Goal: Check status: Check status

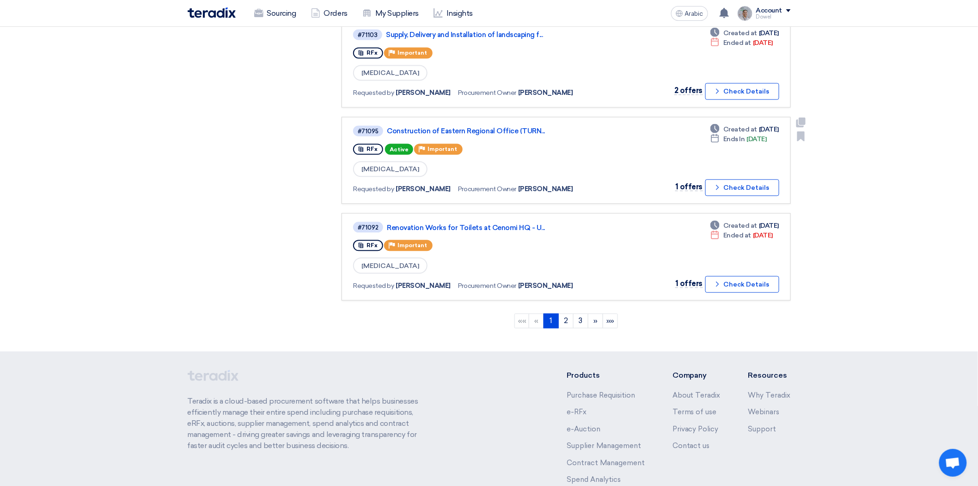
scroll to position [822, 0]
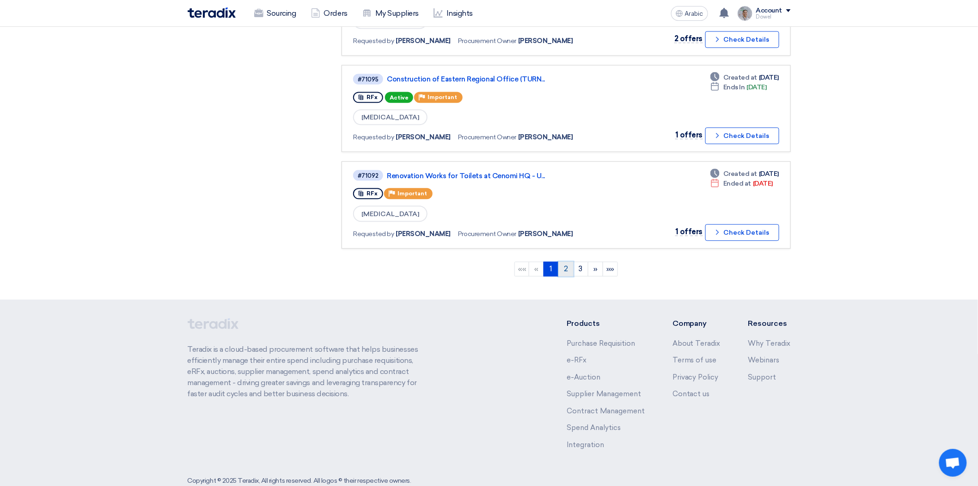
click at [560, 261] on link "2" at bounding box center [566, 268] width 15 height 15
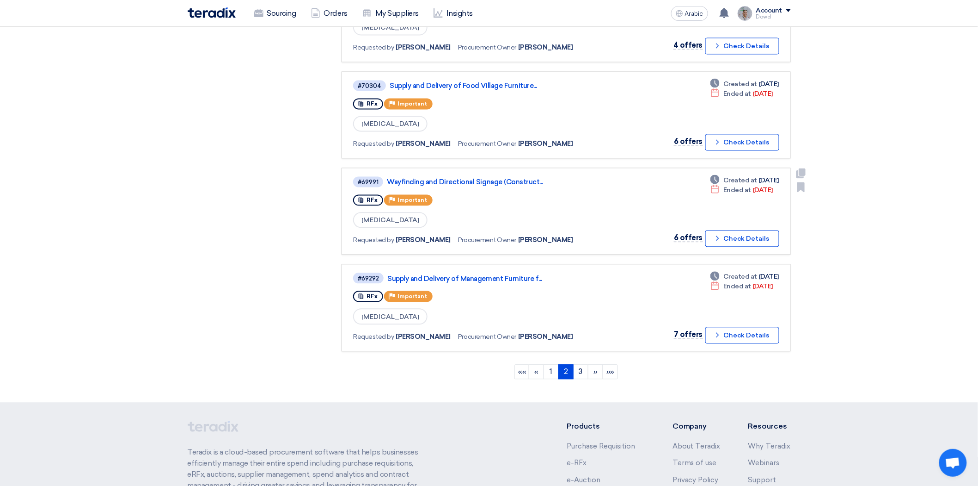
scroll to position [719, 0]
click at [579, 367] on font "3" at bounding box center [581, 371] width 4 height 9
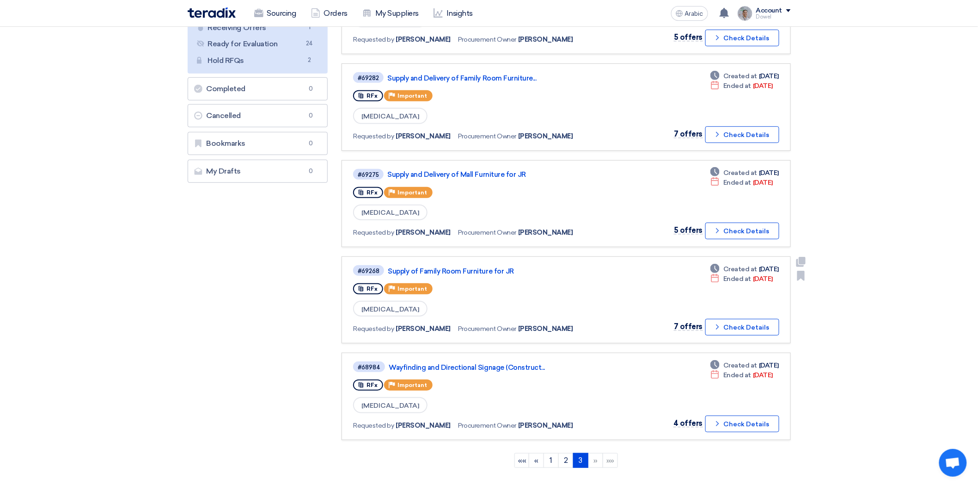
scroll to position [154, 0]
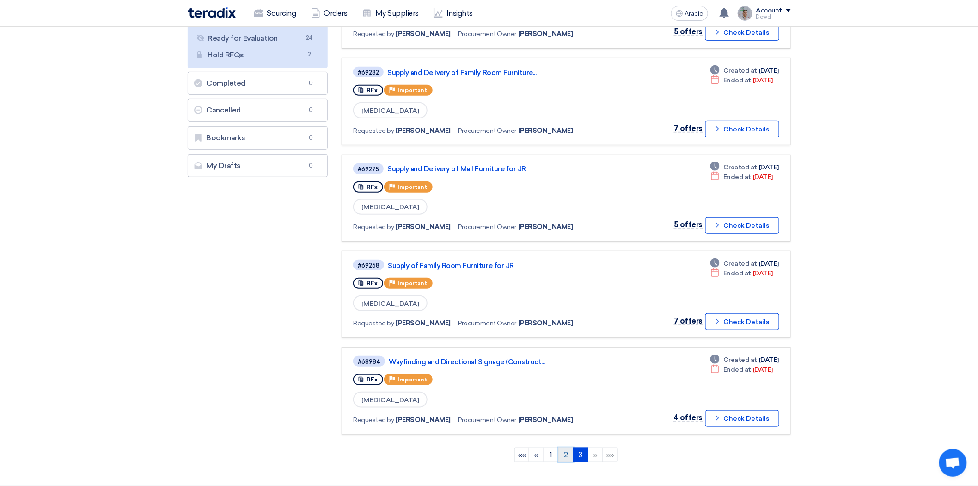
click at [562, 447] on link "2" at bounding box center [566, 454] width 15 height 15
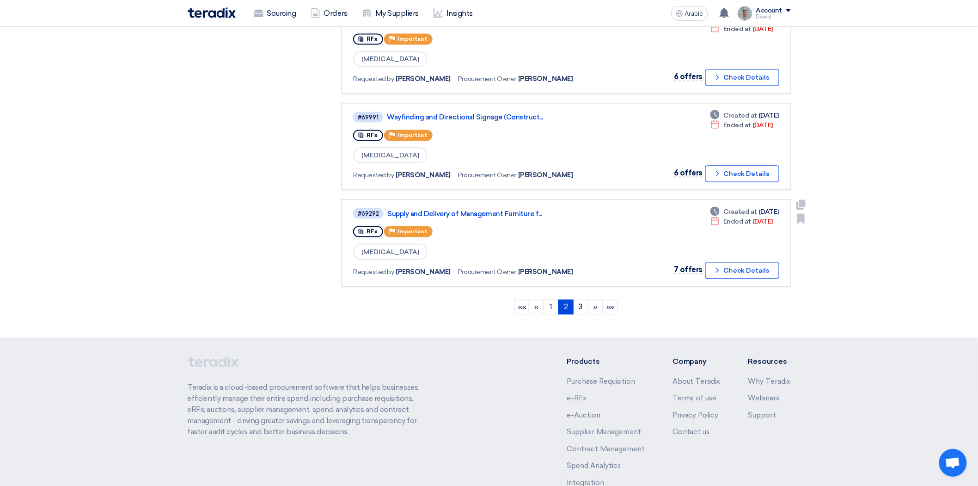
scroll to position [826, 0]
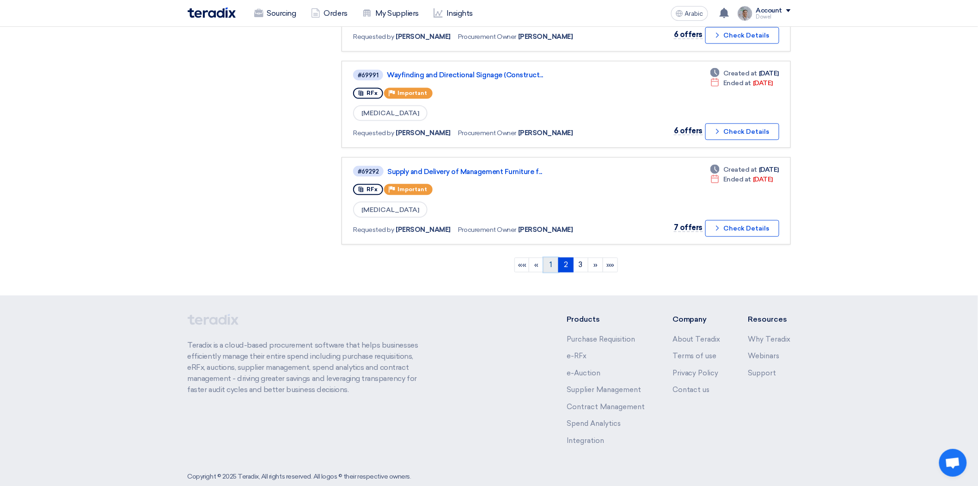
click at [548, 257] on link "1" at bounding box center [551, 264] width 15 height 15
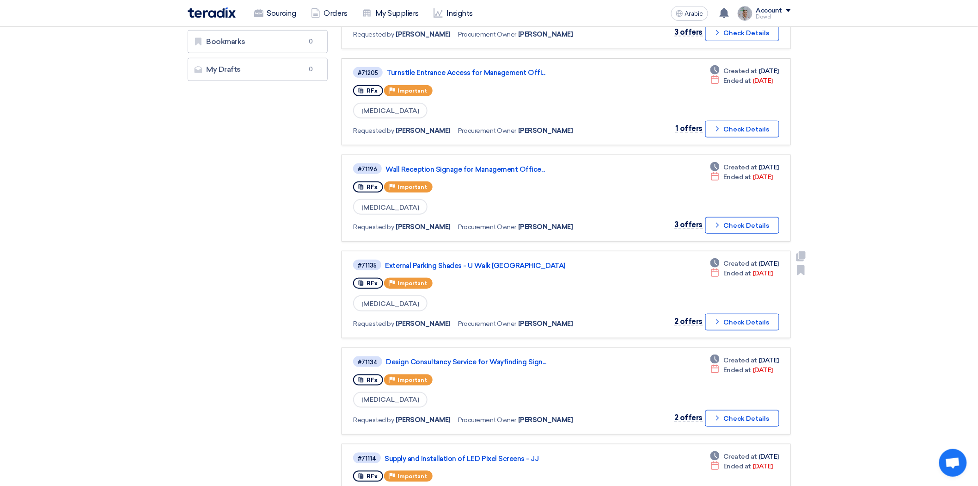
scroll to position [257, 0]
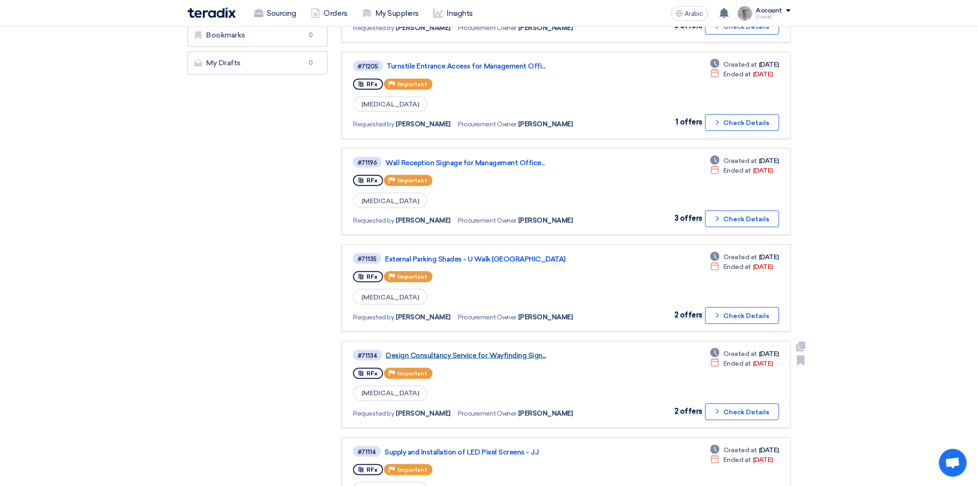
click at [479, 351] on font "Design Consultancy Service for Wayfinding Sign..." at bounding box center [466, 355] width 160 height 8
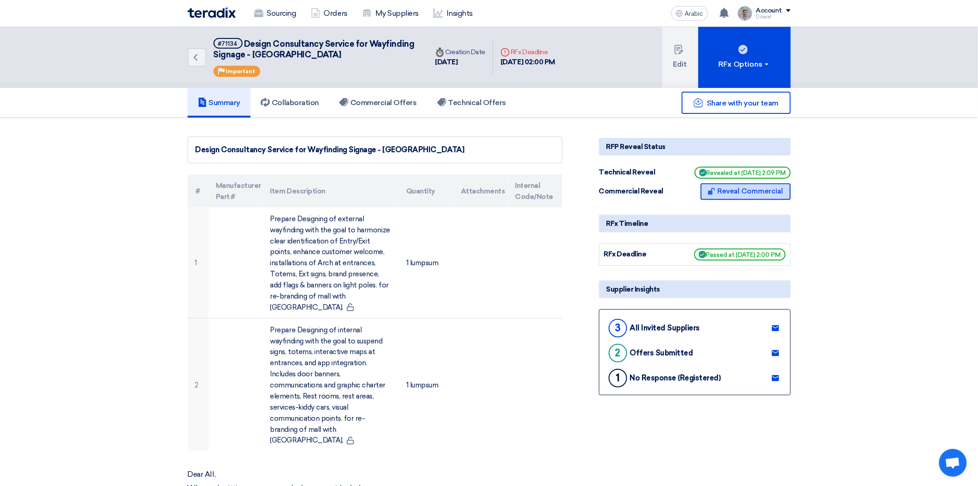
click at [733, 189] on font "Reveal Commercial" at bounding box center [751, 191] width 66 height 8
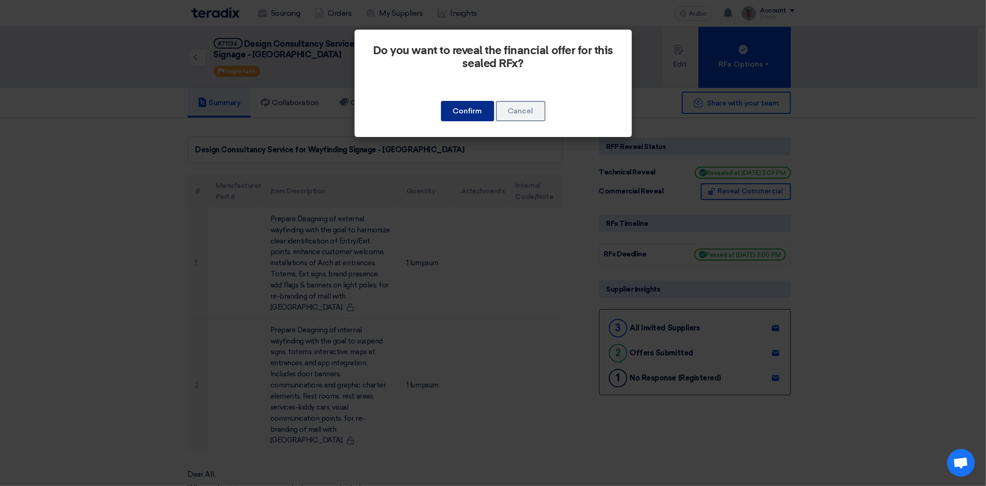
click at [473, 112] on button "Confirm" at bounding box center [467, 111] width 53 height 20
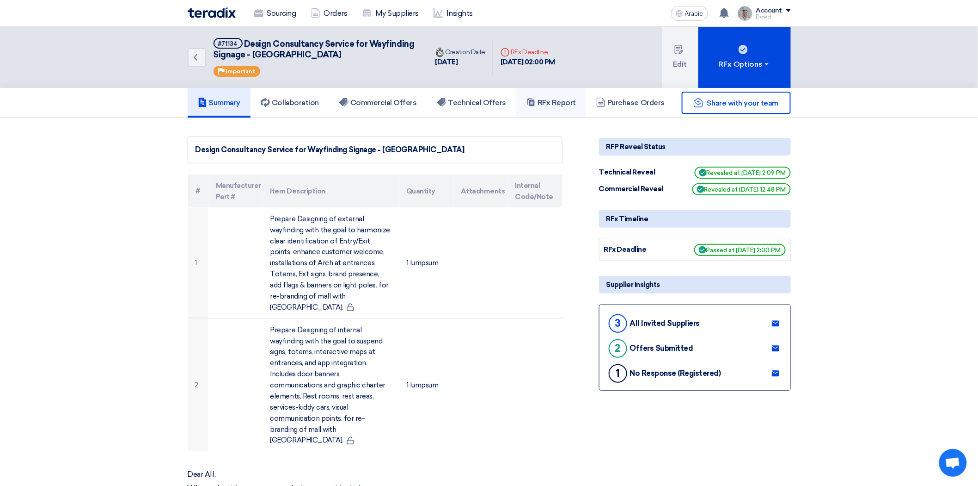
click at [555, 100] on font "RFx Report" at bounding box center [557, 102] width 38 height 9
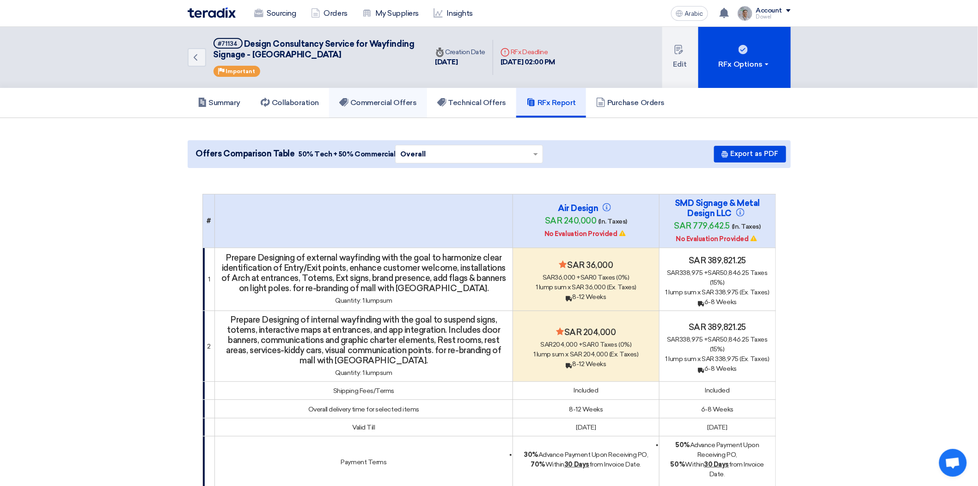
click at [376, 99] on font "Commercial Offers" at bounding box center [383, 102] width 67 height 9
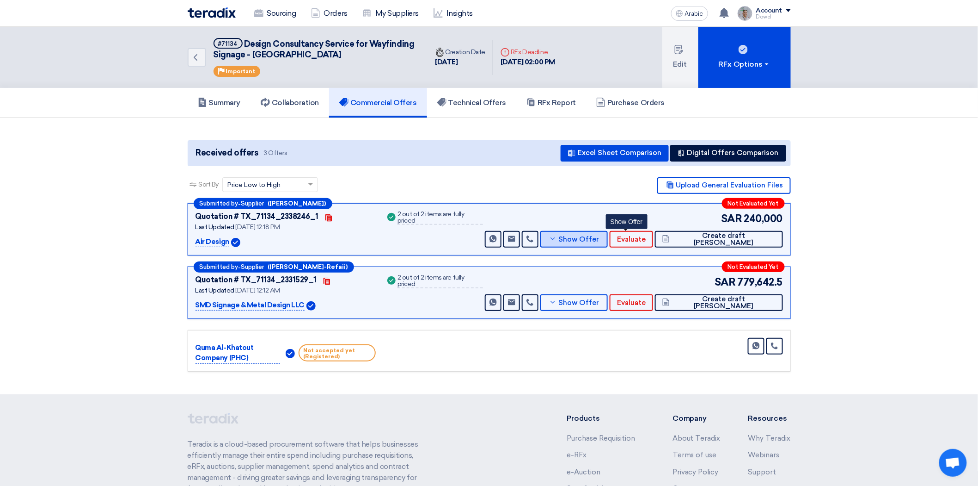
click at [600, 239] on font "Show Offer" at bounding box center [579, 239] width 41 height 8
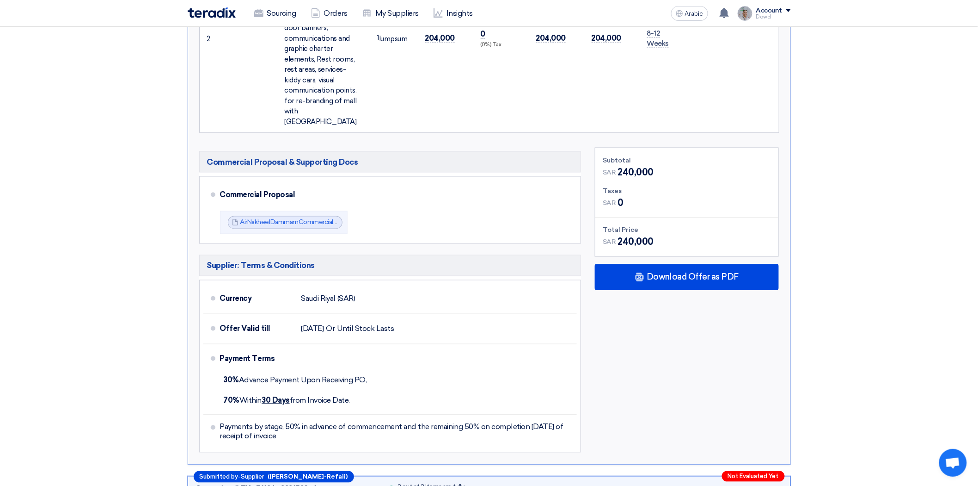
scroll to position [462, 0]
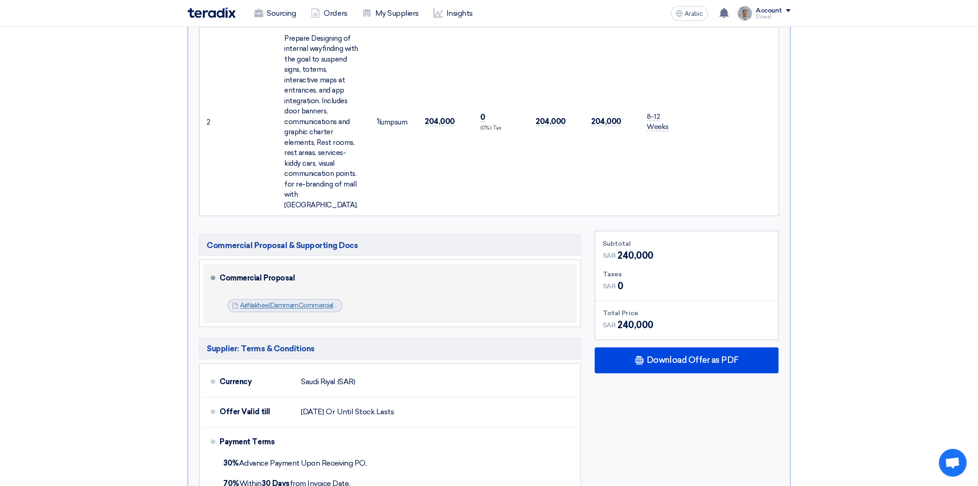
click at [281, 301] on font "AirNakheelDammamCommercialPro_1756285679253.pdf" at bounding box center [322, 305] width 165 height 8
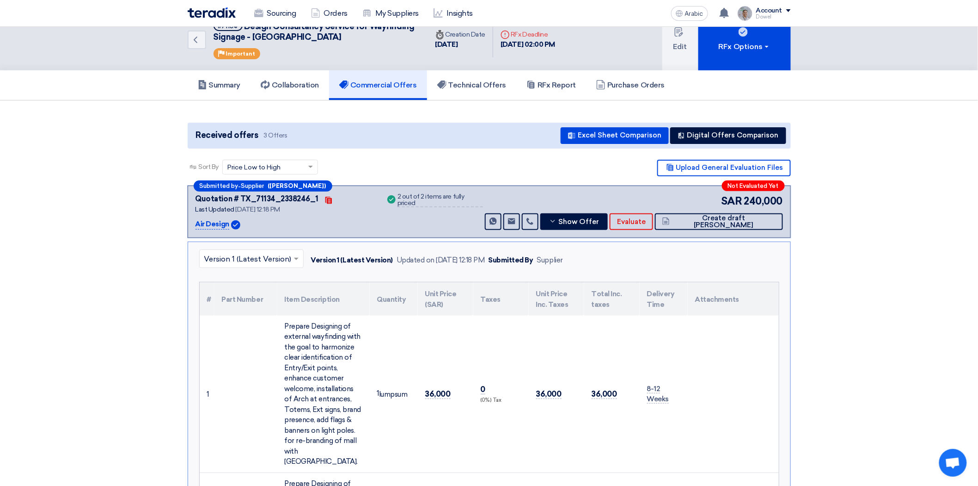
scroll to position [0, 0]
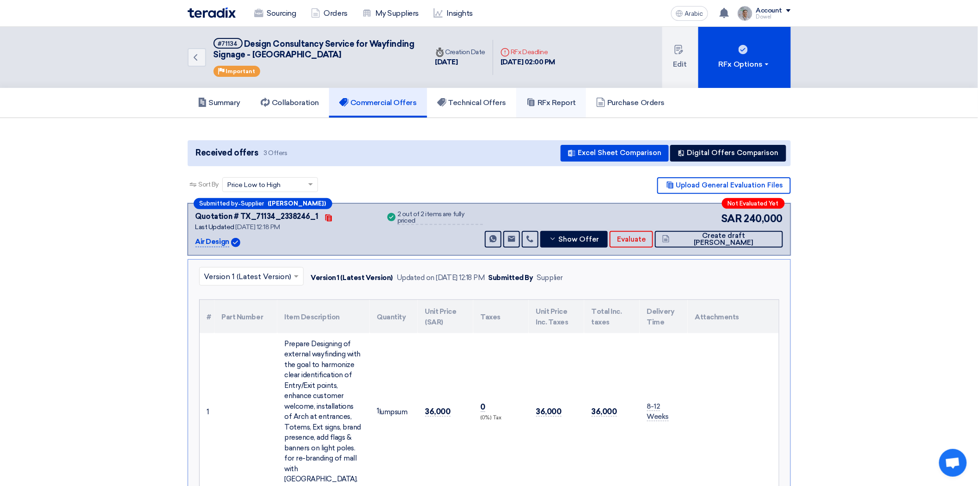
click at [547, 102] on font "RFx Report" at bounding box center [557, 102] width 38 height 9
